Goal: Transaction & Acquisition: Purchase product/service

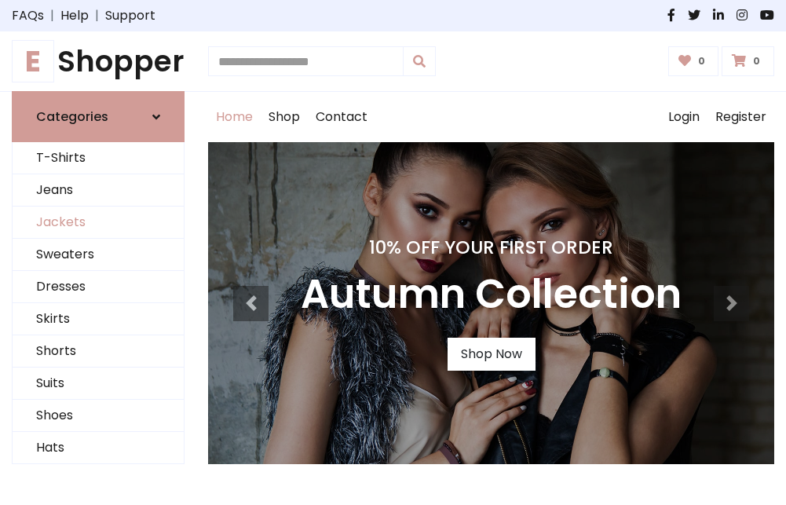
click at [98, 223] on link "Jackets" at bounding box center [98, 223] width 171 height 32
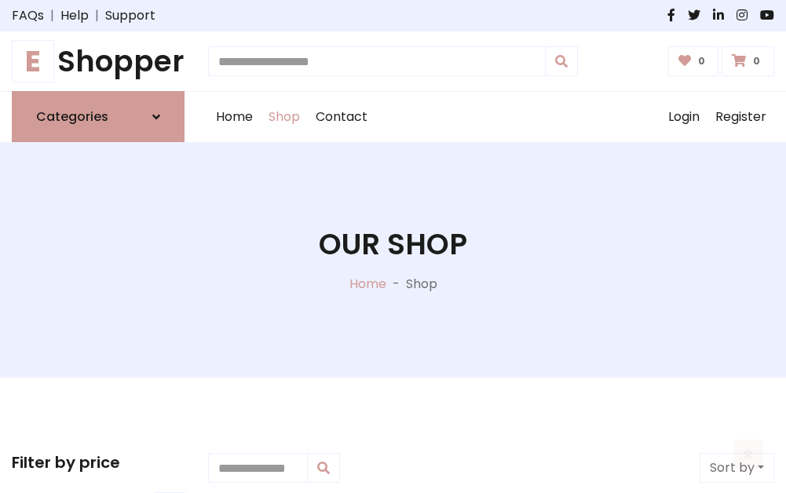
scroll to position [710, 0]
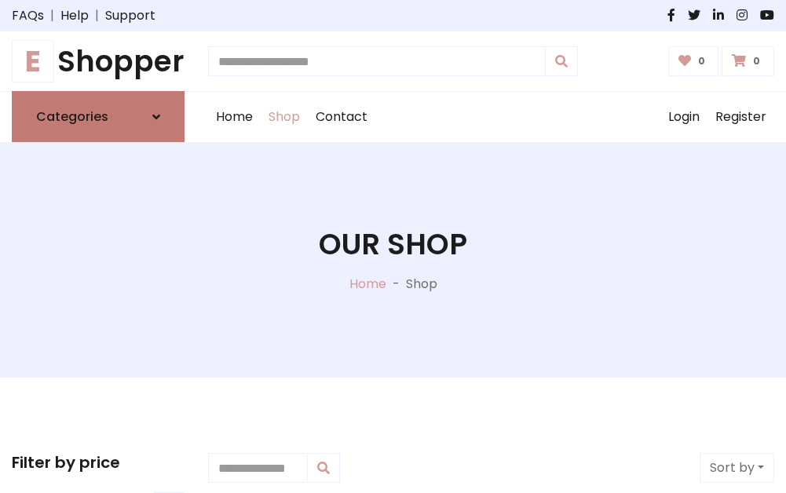
click at [98, 117] on h6 "Categories" at bounding box center [72, 116] width 72 height 15
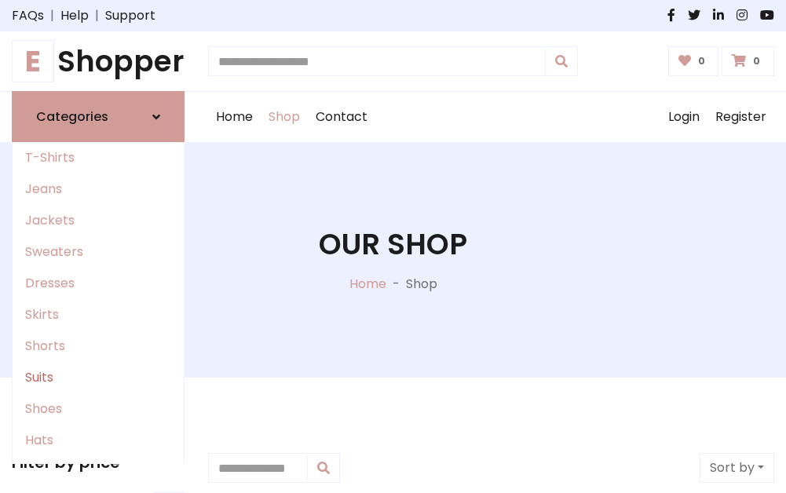
click at [98, 378] on link "Suits" at bounding box center [98, 377] width 171 height 31
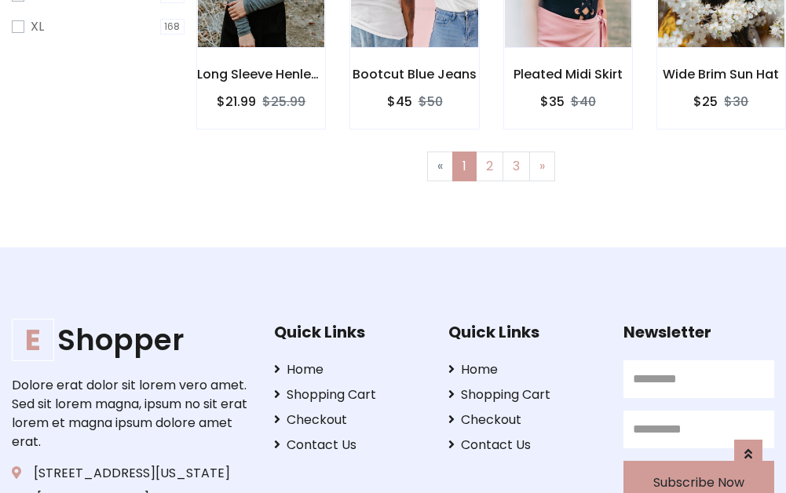
scroll to position [1056, 0]
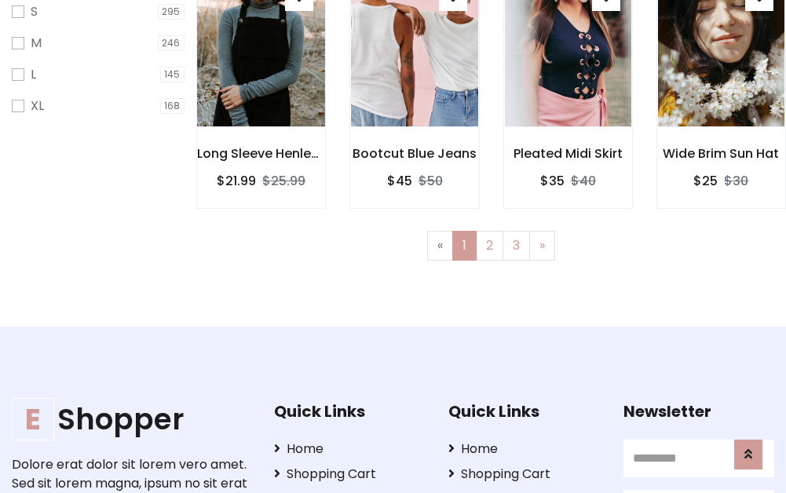
click at [261, 64] on img at bounding box center [261, 48] width 152 height 377
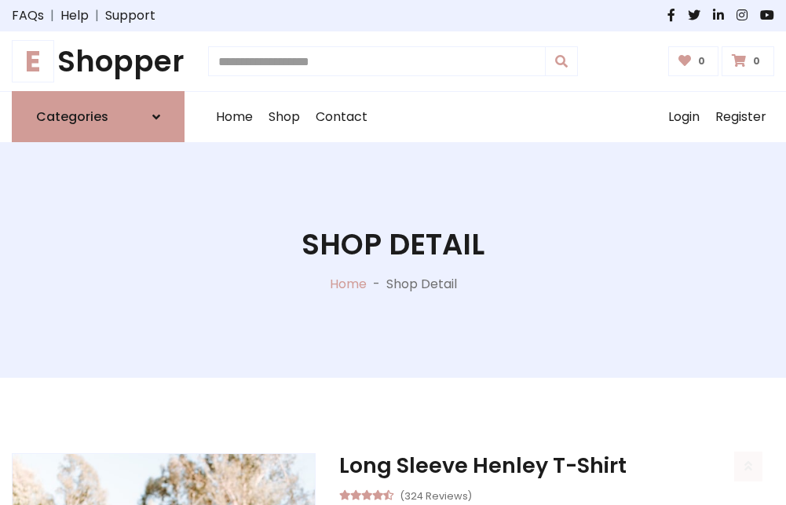
scroll to position [1468, 0]
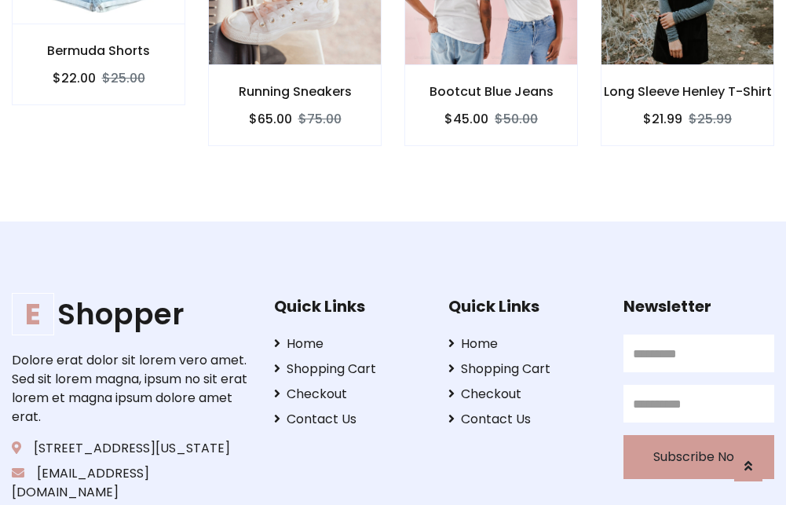
scroll to position [1467, 0]
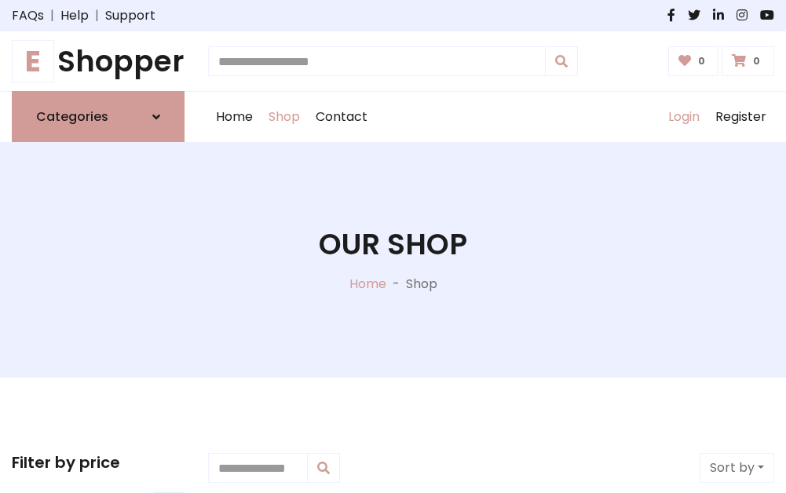
click at [683, 117] on link "Login" at bounding box center [684, 117] width 47 height 50
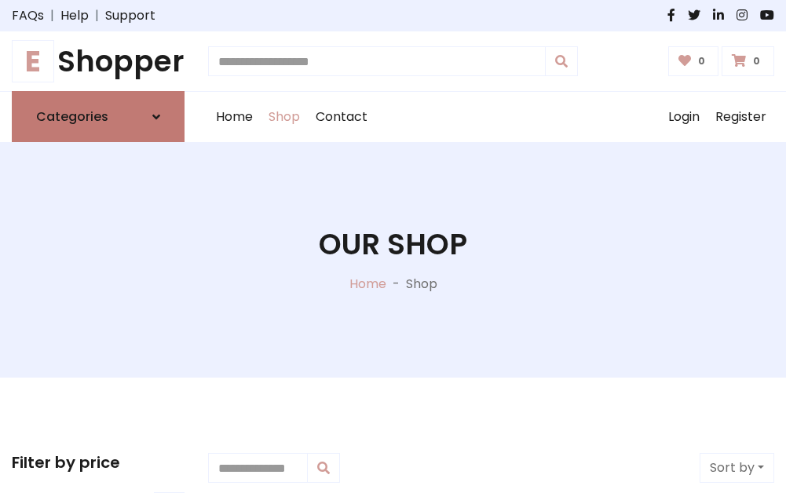
click at [156, 117] on icon at bounding box center [156, 117] width 8 height 13
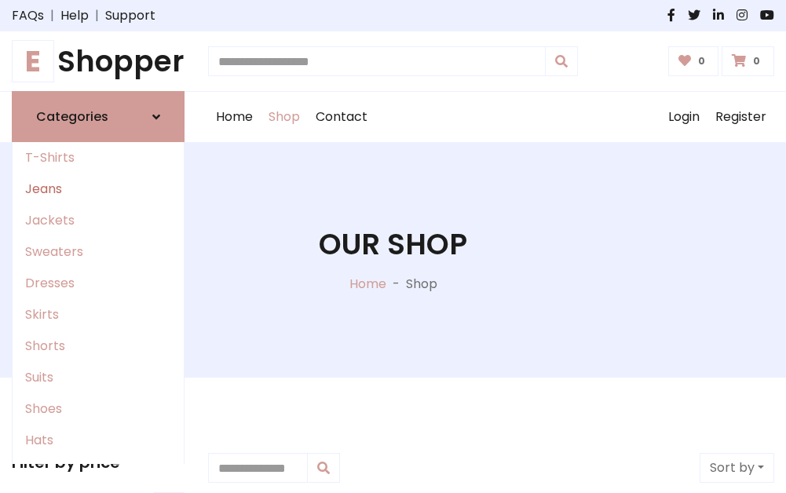
click at [98, 189] on link "Jeans" at bounding box center [98, 189] width 171 height 31
